Goal: Information Seeking & Learning: Compare options

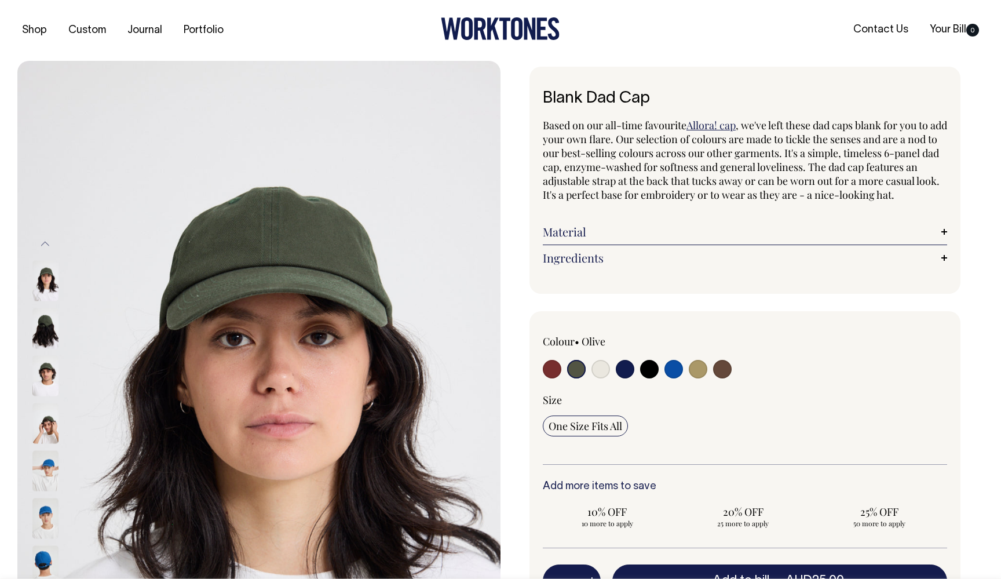
select select "Olive"
click at [674, 378] on input "radio" at bounding box center [673, 369] width 19 height 19
radio input "true"
select select "Worker Blue"
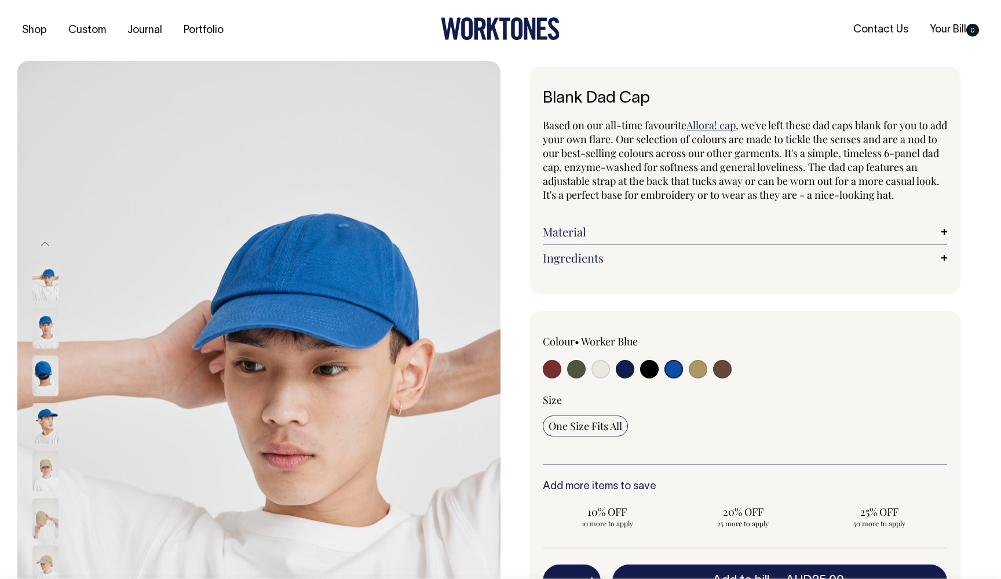
click at [619, 378] on input "radio" at bounding box center [625, 369] width 19 height 19
radio input "true"
select select "Dark Navy"
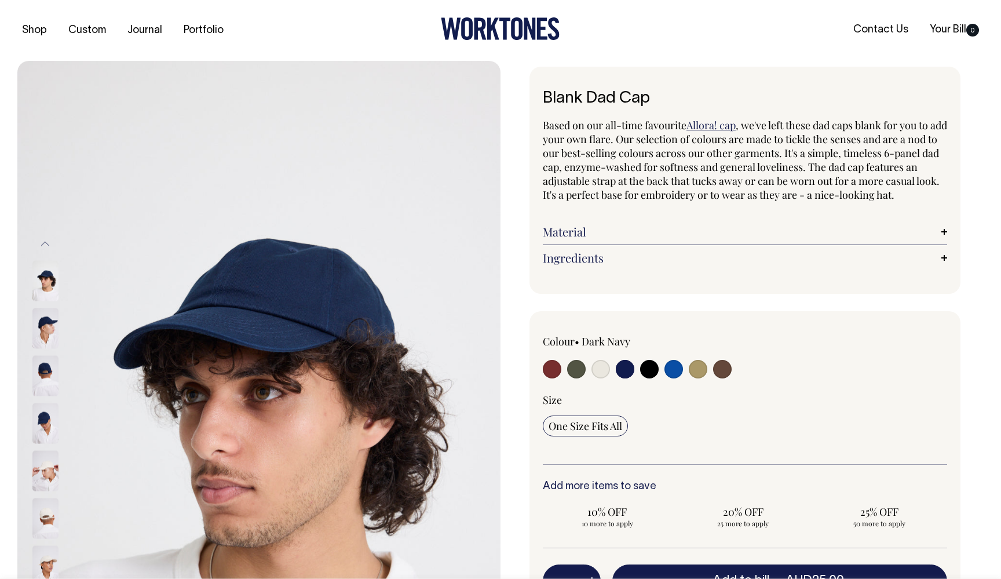
click at [600, 378] on input "radio" at bounding box center [600, 369] width 19 height 19
radio input "true"
select select "Natural"
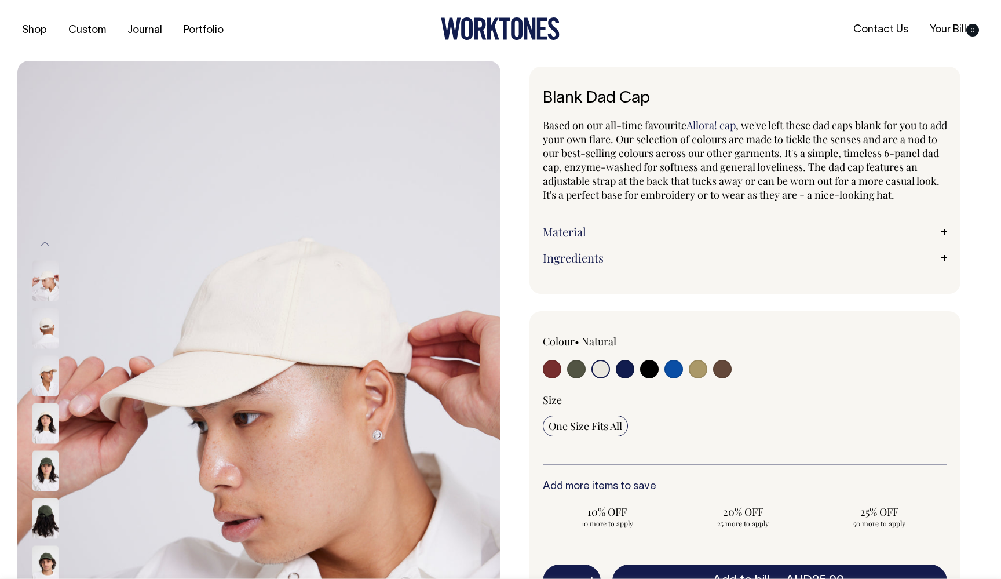
click at [575, 378] on input "radio" at bounding box center [576, 369] width 19 height 19
radio input "true"
select select "Olive"
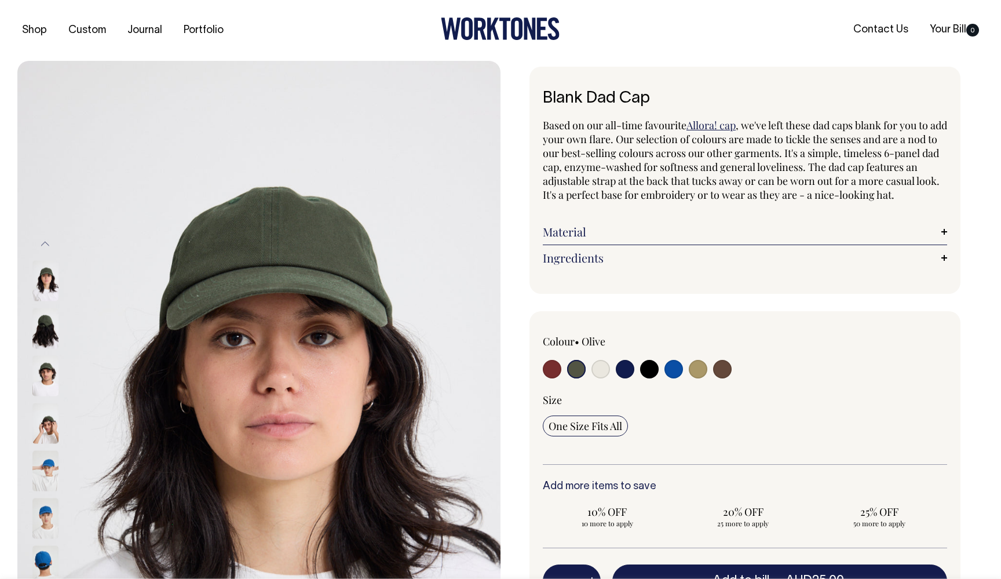
click at [546, 378] on input "radio" at bounding box center [552, 369] width 19 height 19
radio input "true"
select select "Burgundy"
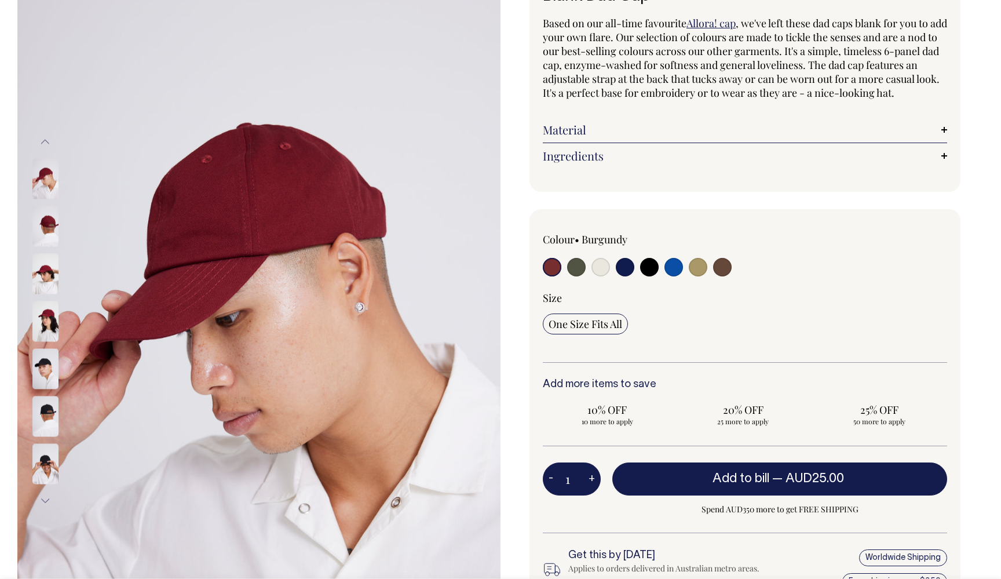
scroll to position [101, 0]
click at [605, 277] on input "radio" at bounding box center [600, 267] width 19 height 19
radio input "true"
select select "Natural"
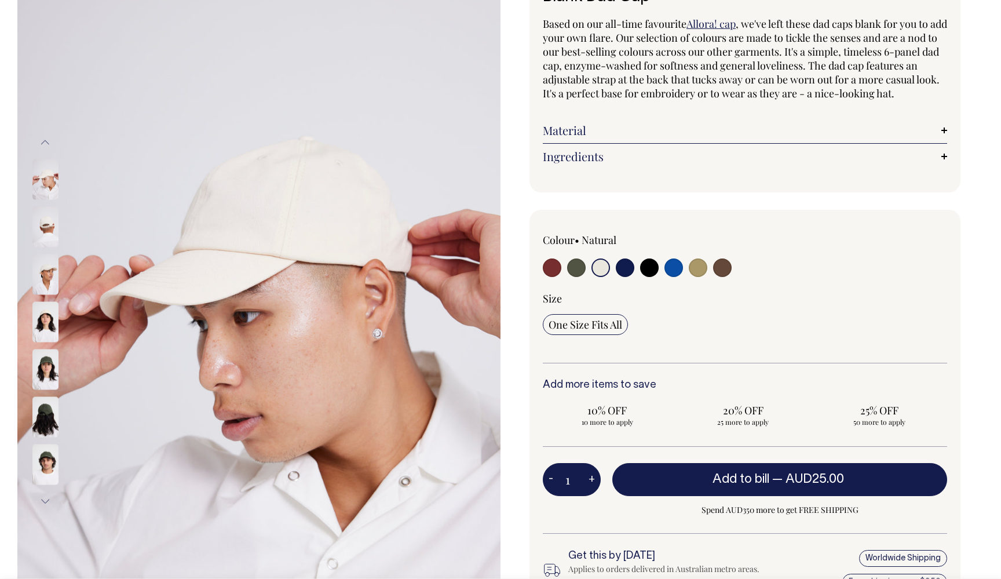
click at [648, 277] on input "radio" at bounding box center [649, 267] width 19 height 19
radio input "true"
select select "Black"
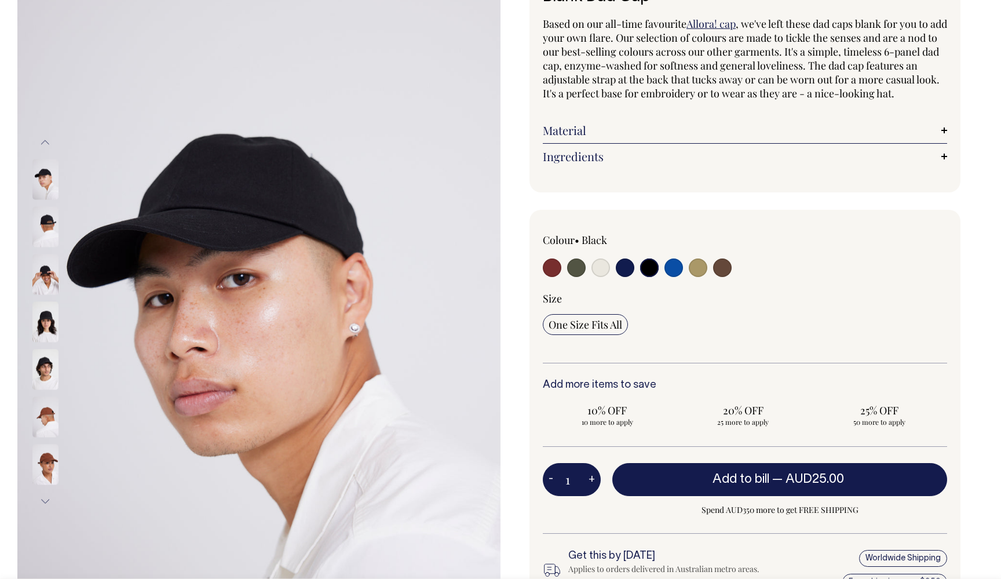
click at [706, 277] on input "radio" at bounding box center [698, 267] width 19 height 19
radio input "true"
select select "Washed Khaki"
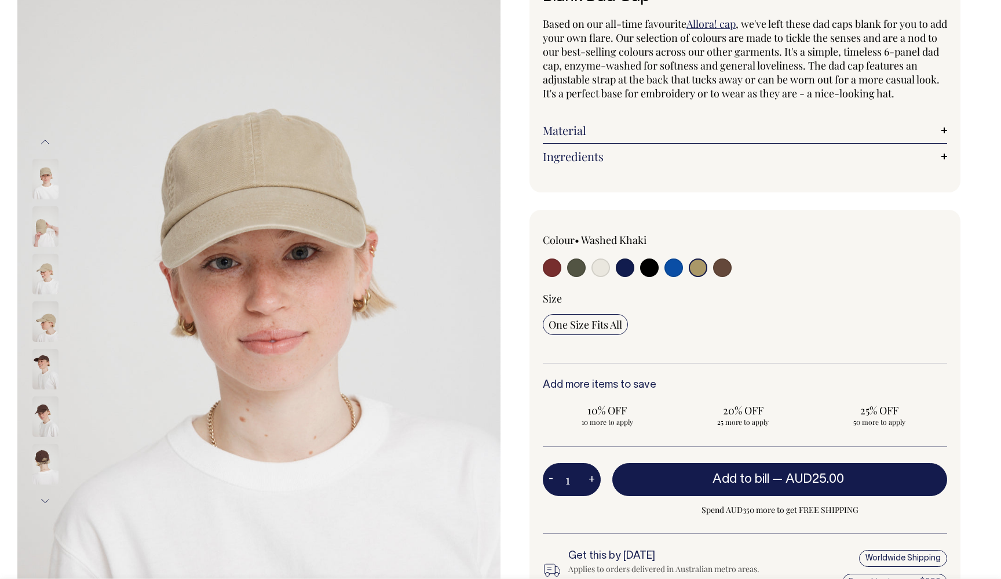
click at [723, 277] on input "radio" at bounding box center [722, 267] width 19 height 19
radio input "true"
select select "Espresso"
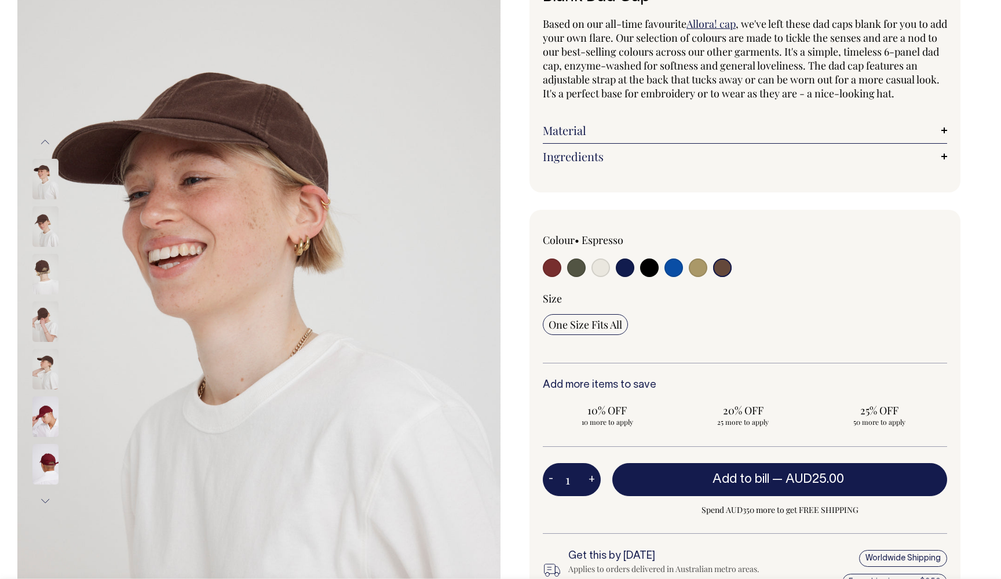
click at [944, 163] on link "Ingredients" at bounding box center [745, 156] width 404 height 14
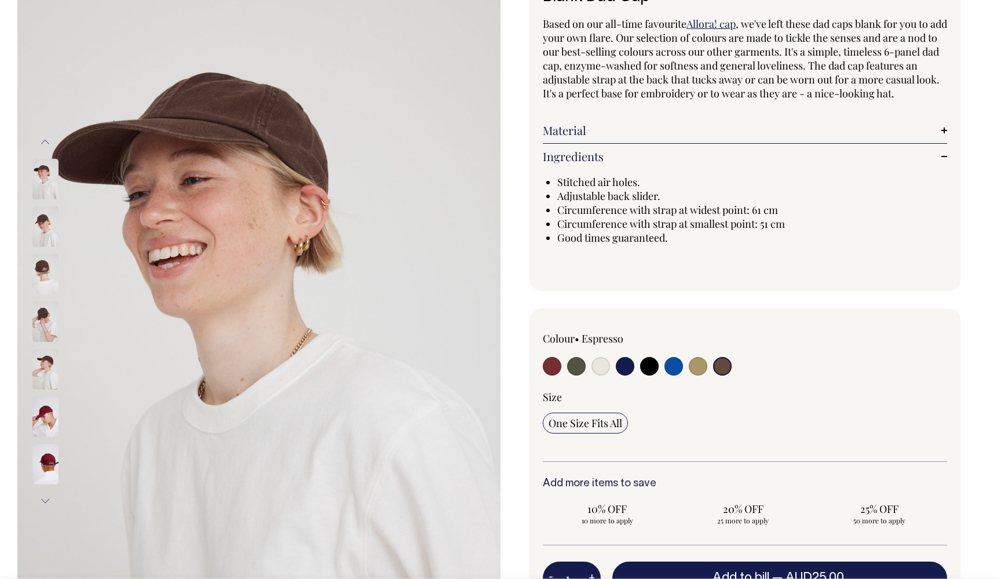
click at [941, 137] on link "Material" at bounding box center [745, 130] width 404 height 14
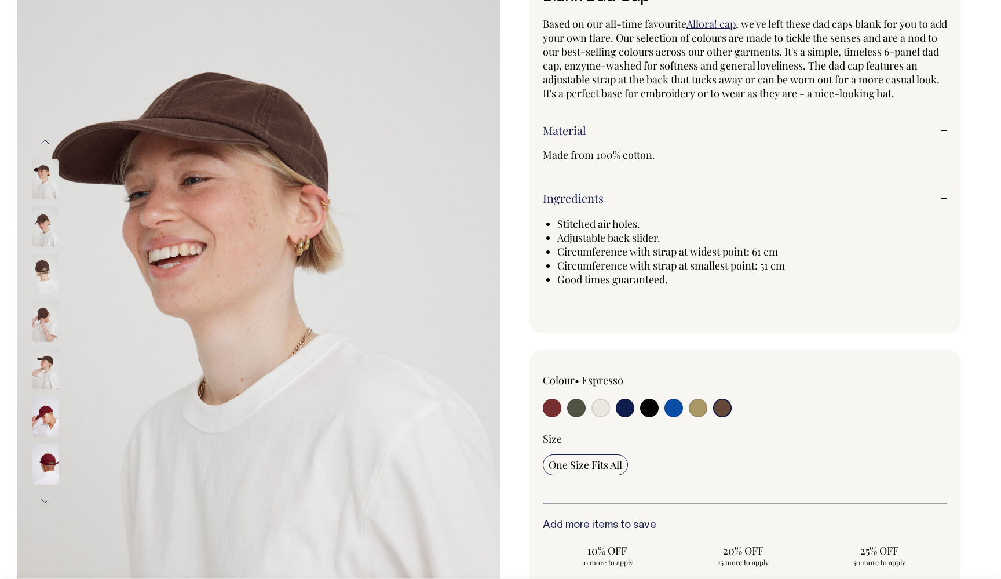
click at [700, 417] on input "radio" at bounding box center [698, 408] width 19 height 19
radio input "true"
select select "Washed Khaki"
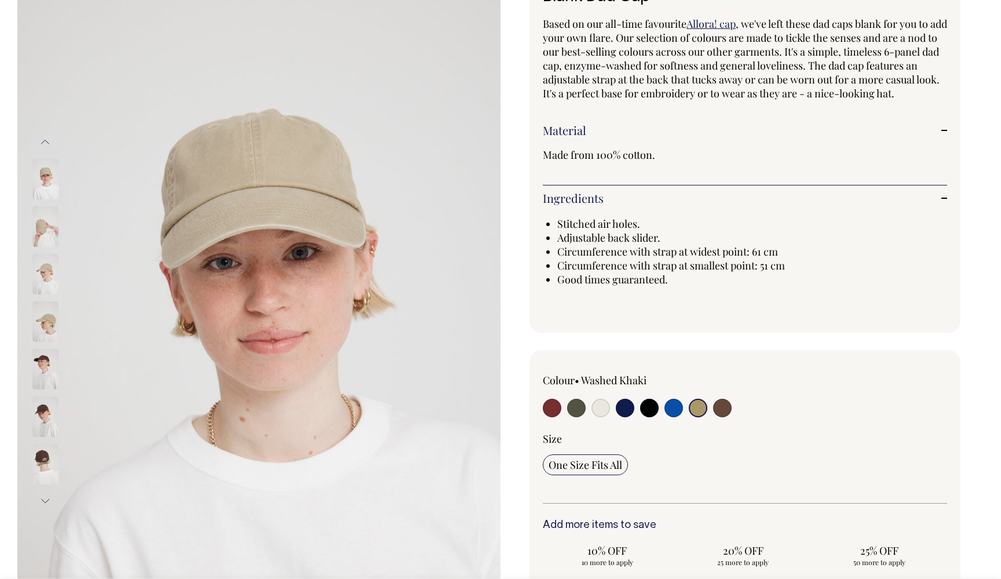
click at [679, 417] on input "radio" at bounding box center [673, 408] width 19 height 19
radio input "true"
select select "Worker Blue"
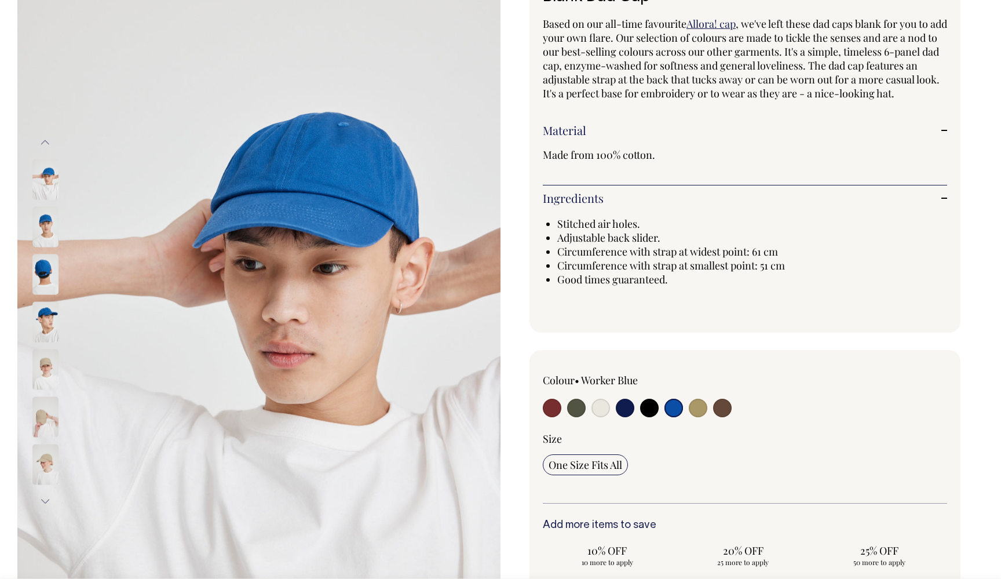
click at [645, 417] on input "radio" at bounding box center [649, 408] width 19 height 19
radio input "true"
select select "Black"
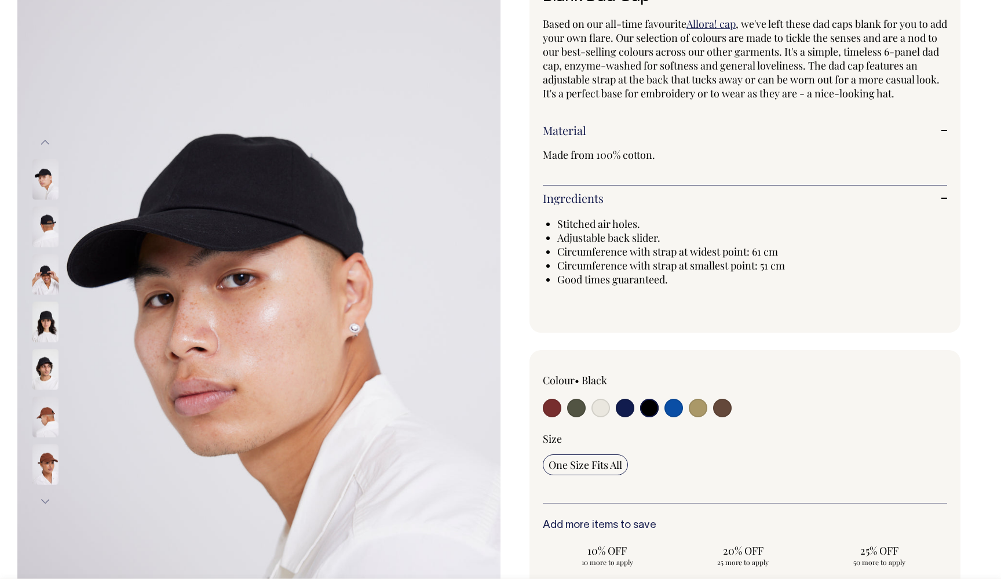
click at [628, 417] on input "radio" at bounding box center [625, 408] width 19 height 19
radio input "true"
select select "Dark Navy"
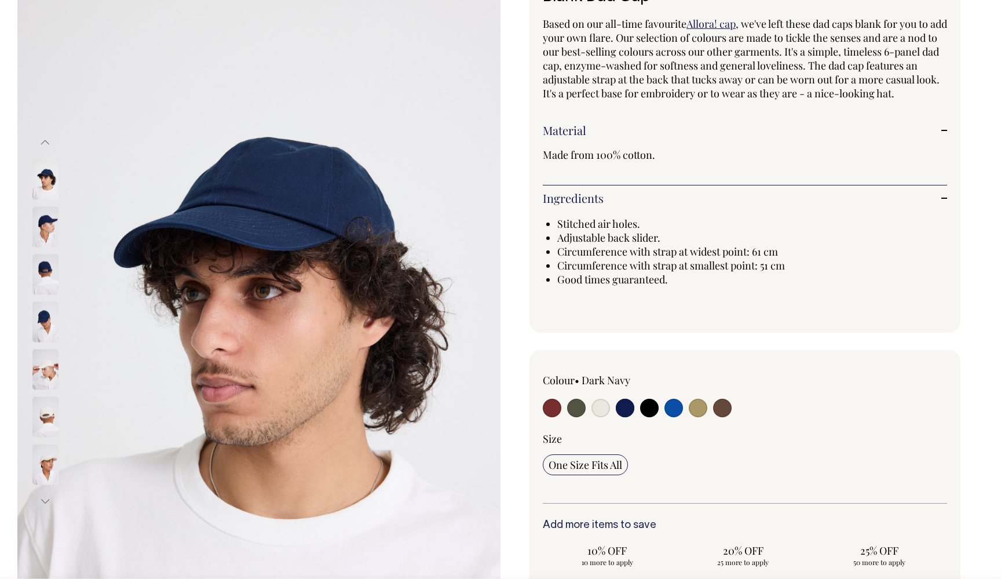
click at [596, 417] on input "radio" at bounding box center [600, 408] width 19 height 19
radio input "true"
select select "Natural"
